Goal: Task Accomplishment & Management: Complete application form

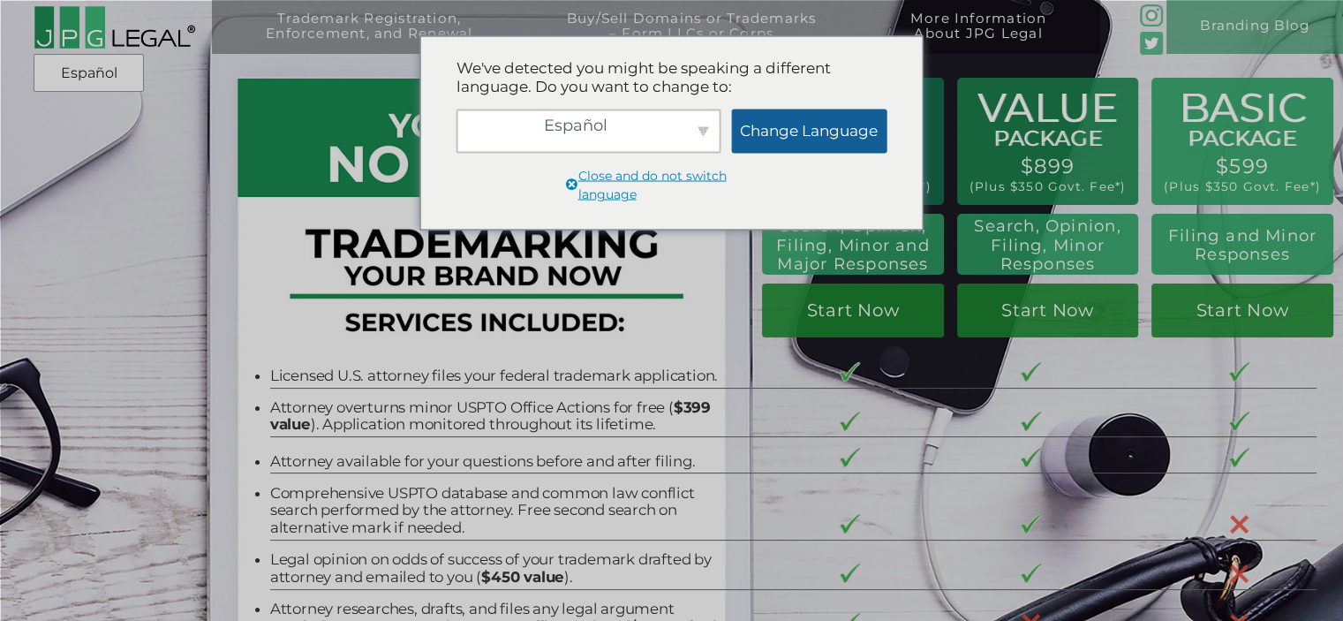
click at [816, 112] on link "Change Language" at bounding box center [808, 131] width 155 height 44
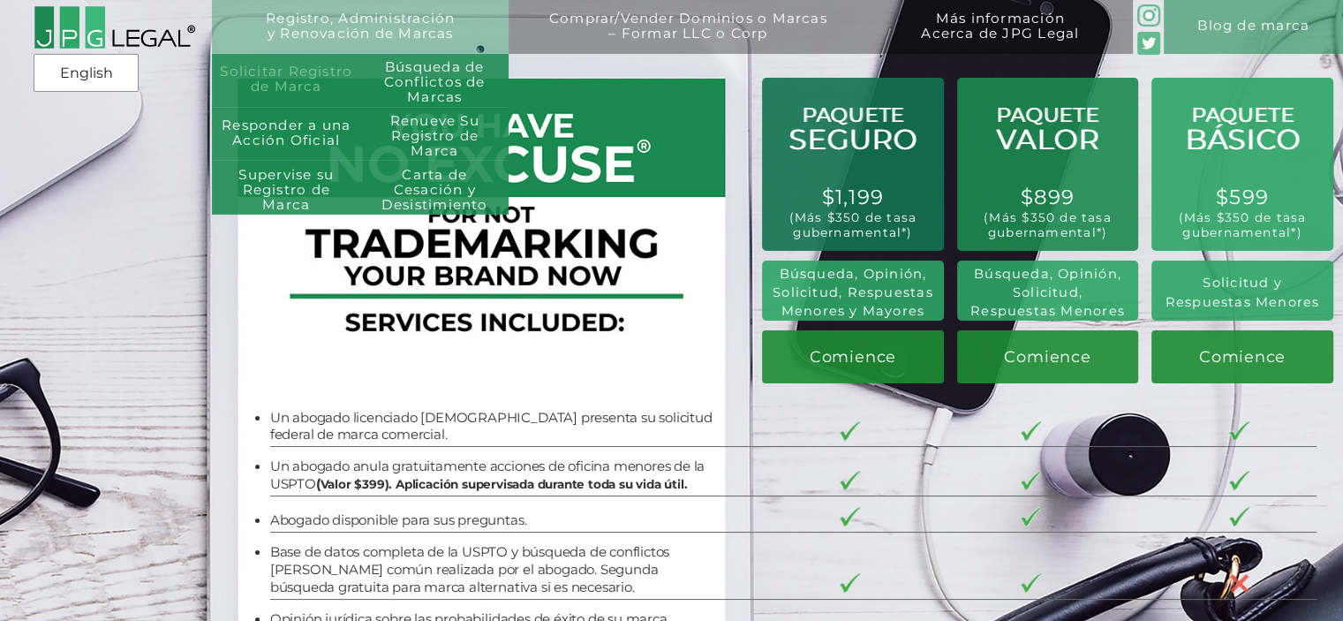
click at [321, 84] on link "Solicitar Registro de Marca" at bounding box center [286, 81] width 148 height 54
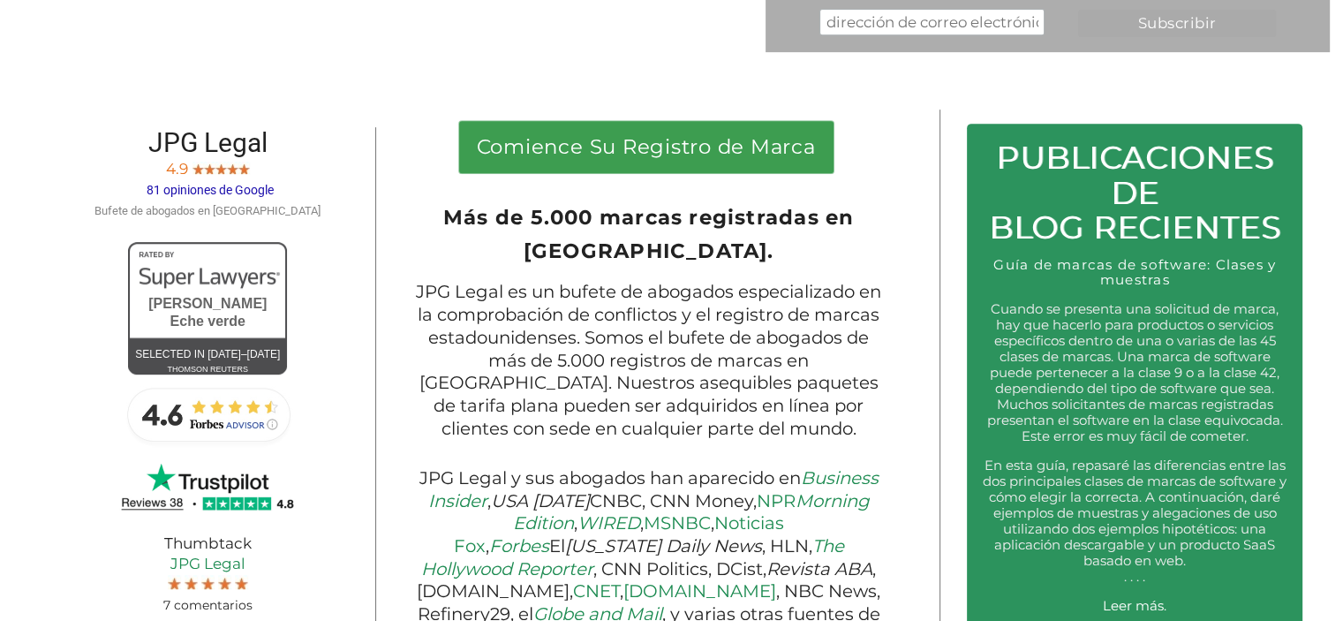
scroll to position [822, 0]
